Goal: Task Accomplishment & Management: Manage account settings

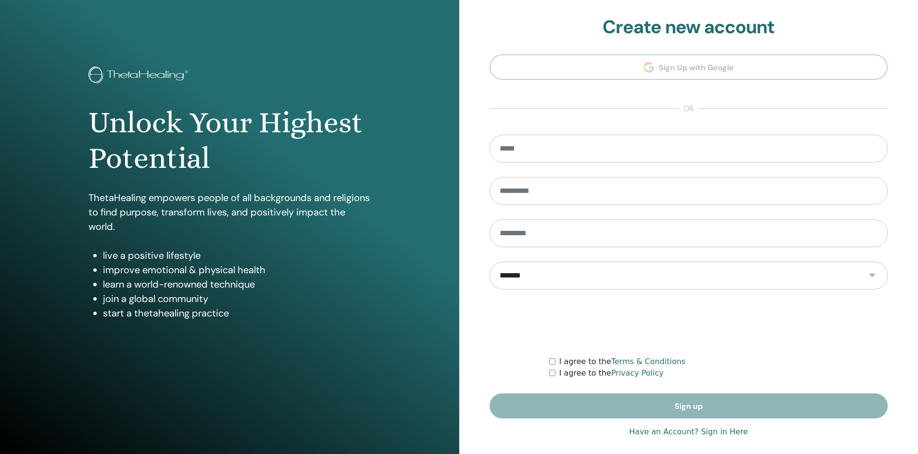
type input "**********"
click at [678, 437] on link "Have an Account? Sign in Here" at bounding box center [688, 432] width 119 height 12
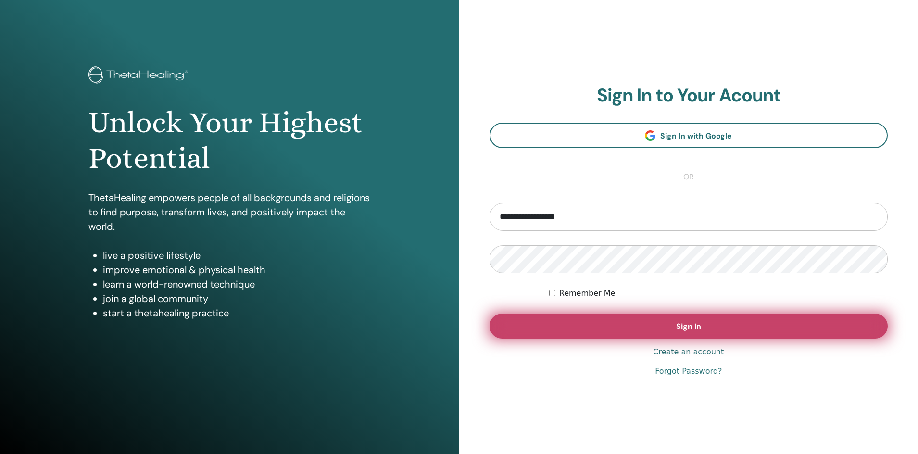
click at [609, 326] on button "Sign In" at bounding box center [688, 325] width 399 height 25
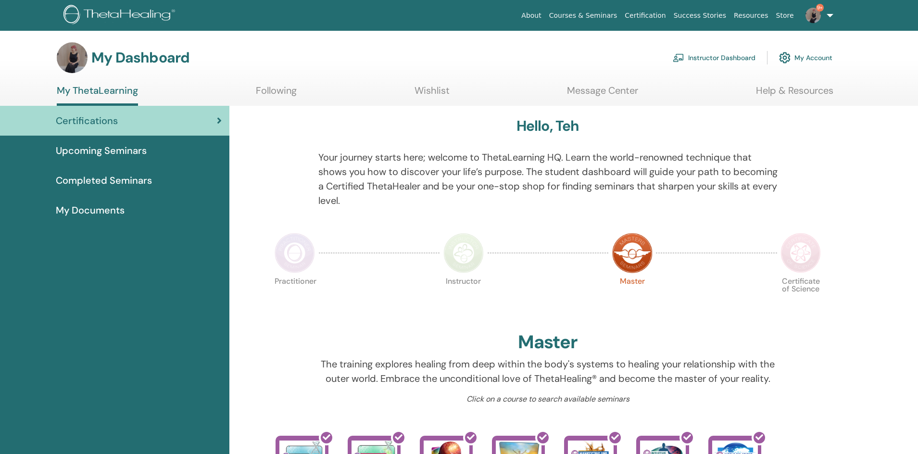
click at [707, 60] on link "Instructor Dashboard" at bounding box center [714, 57] width 83 height 21
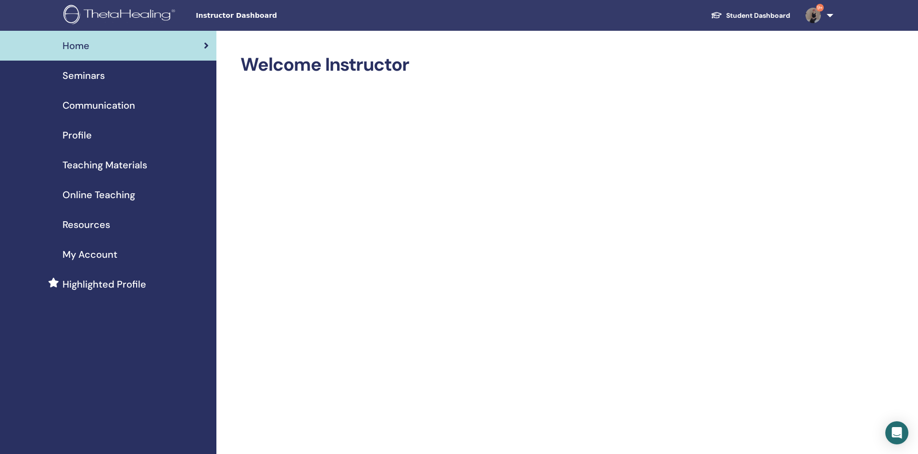
click at [87, 78] on span "Seminars" at bounding box center [84, 75] width 42 height 14
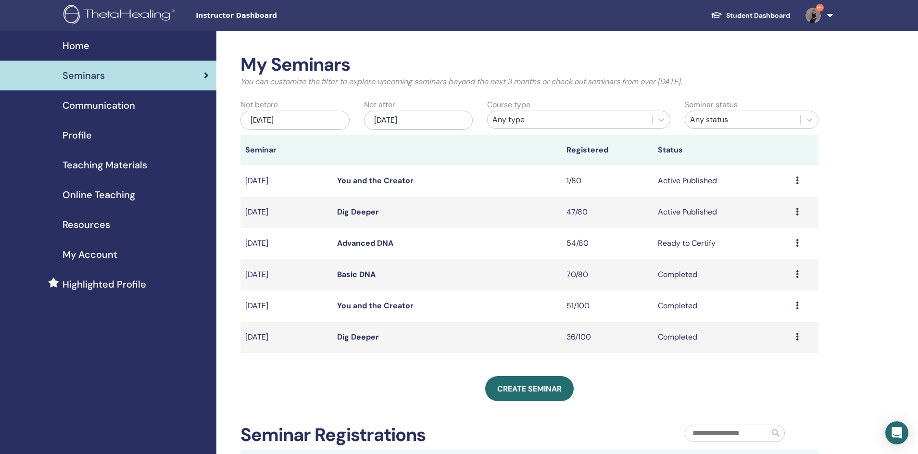
click at [390, 176] on link "You and the Creator" at bounding box center [375, 180] width 76 height 10
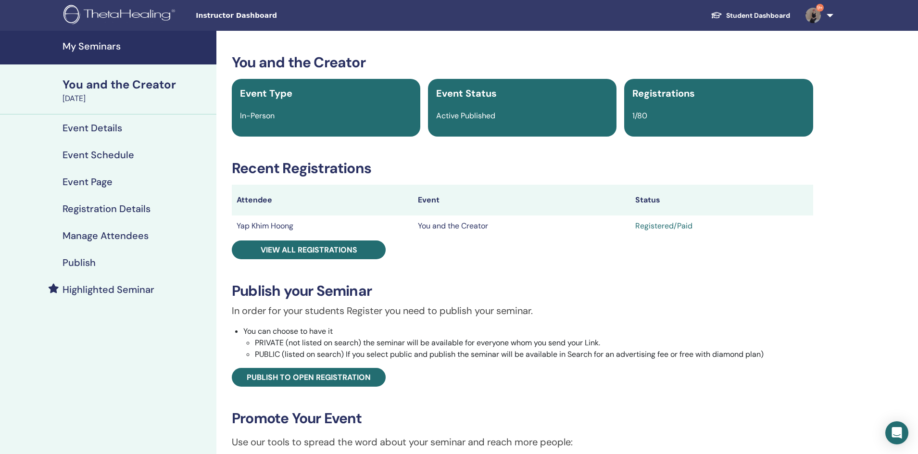
click at [121, 45] on h4 "My Seminars" at bounding box center [137, 46] width 148 height 12
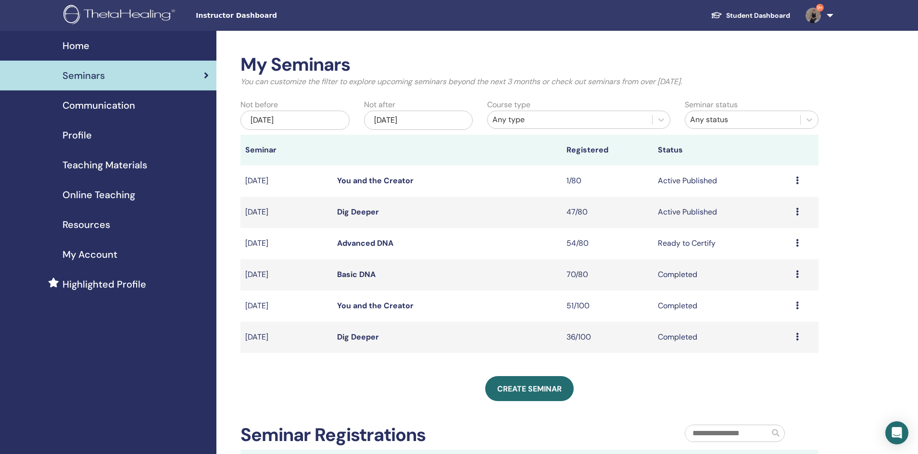
click at [352, 212] on link "Dig Deeper" at bounding box center [358, 212] width 42 height 10
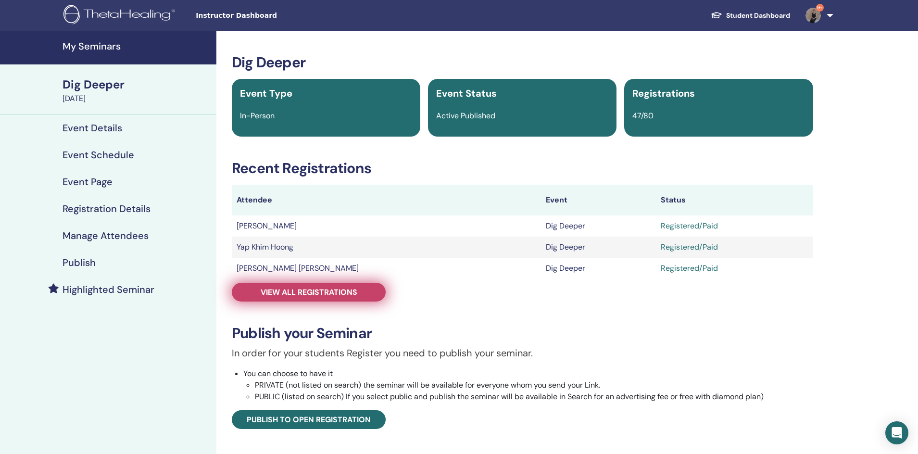
click at [313, 293] on span "View all registrations" at bounding box center [309, 292] width 97 height 10
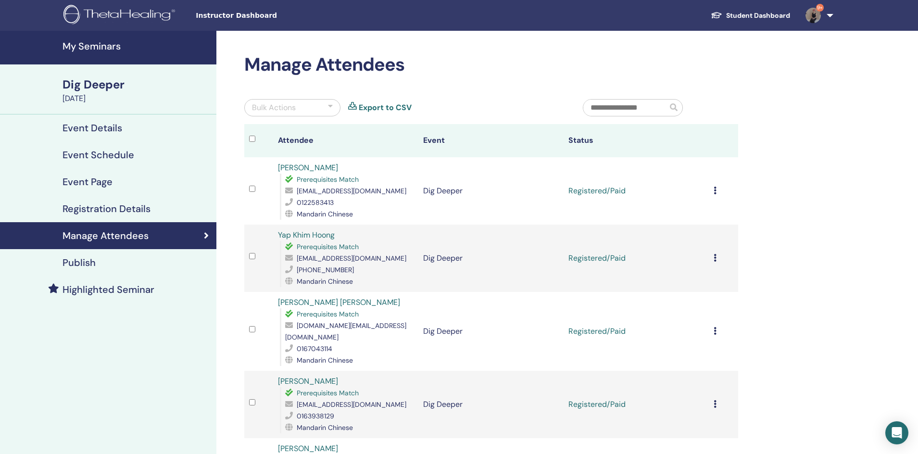
click at [713, 192] on td "Cancel Registration Do not auto-certify Mark as Paid Mark as Unpaid Mark as Abs…" at bounding box center [723, 190] width 29 height 67
click at [713, 191] on td "Cancel Registration Do not auto-certify Mark as Paid Mark as Unpaid Mark as Abs…" at bounding box center [723, 190] width 29 height 67
click at [715, 193] on icon at bounding box center [715, 191] width 3 height 8
click at [709, 288] on link "Download Certificate" at bounding box center [702, 293] width 75 height 10
